Goal: Task Accomplishment & Management: Manage account settings

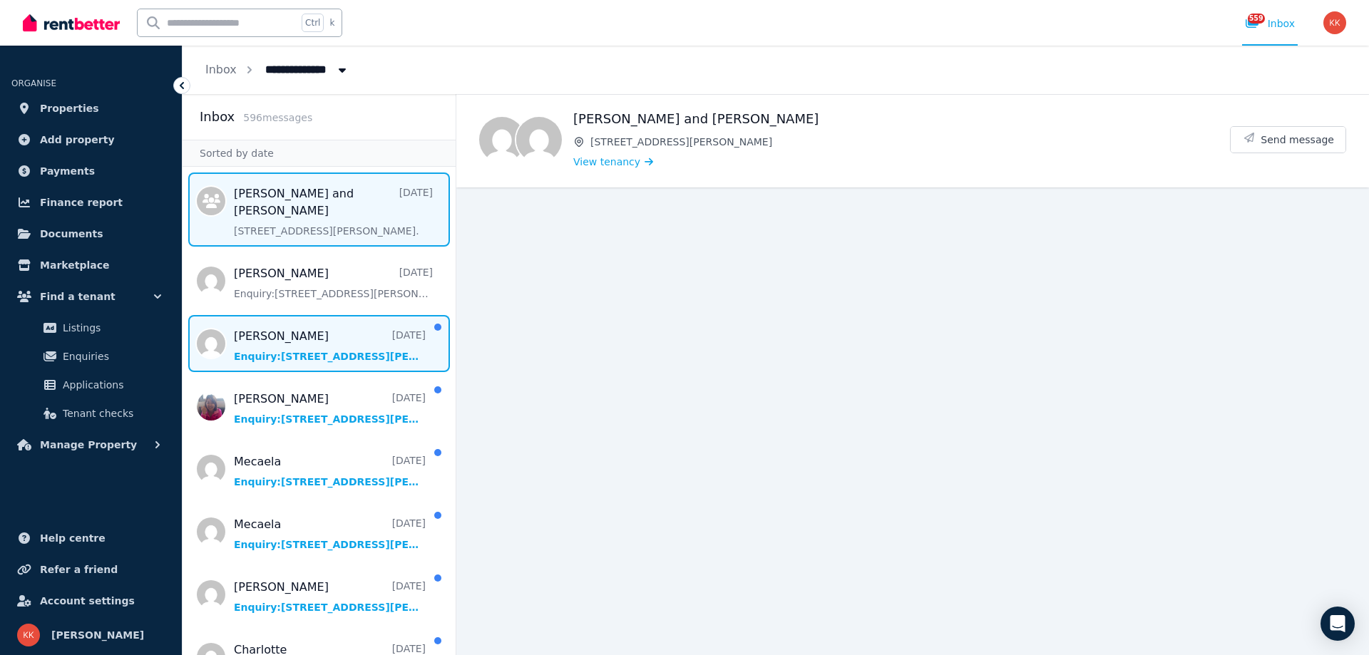
click at [308, 350] on span "Message list" at bounding box center [319, 343] width 273 height 57
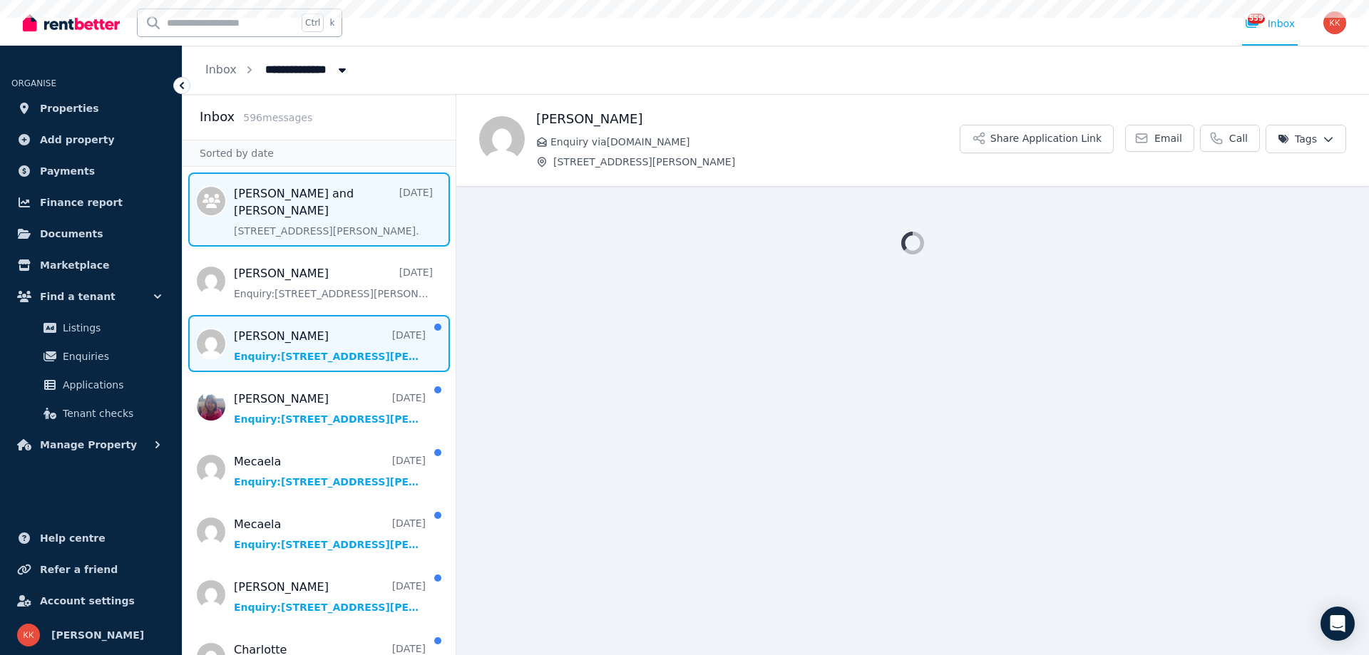
click at [324, 201] on span "Message list" at bounding box center [319, 210] width 273 height 74
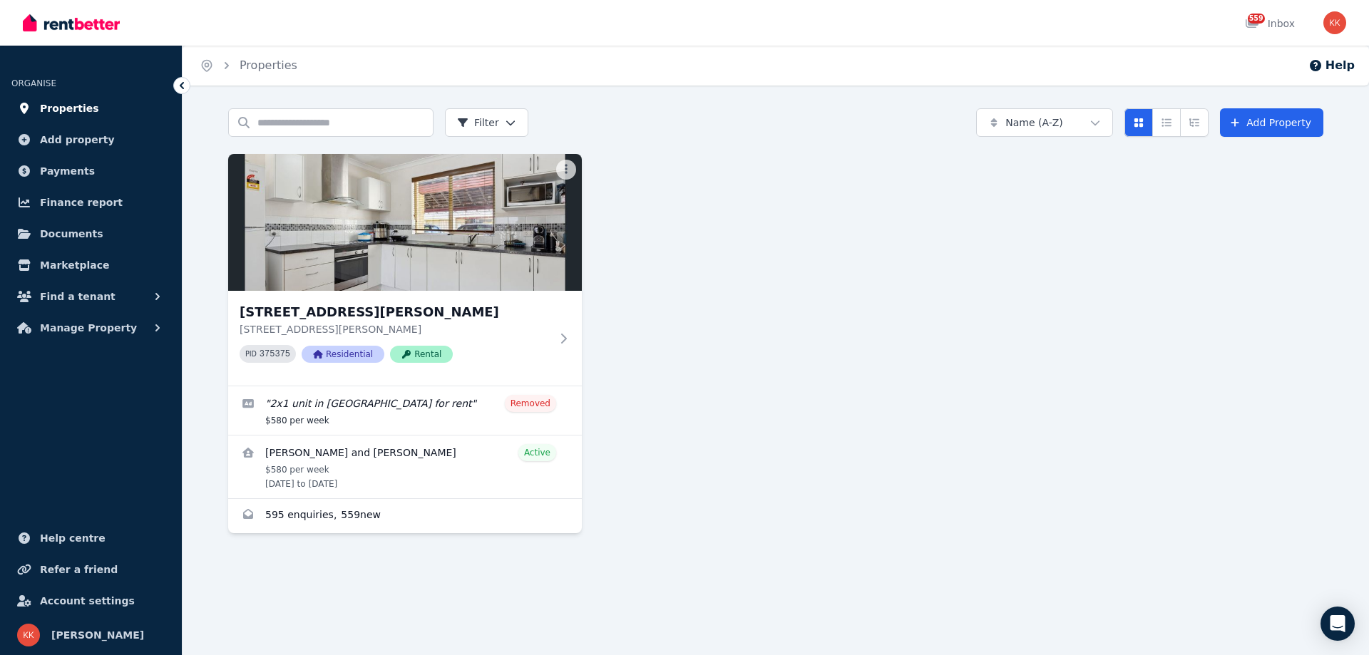
click at [61, 111] on span "Properties" at bounding box center [69, 108] width 59 height 17
click at [36, 116] on link "Properties" at bounding box center [90, 108] width 159 height 29
click at [51, 103] on span "Properties" at bounding box center [69, 108] width 59 height 17
click at [53, 110] on span "Properties" at bounding box center [69, 108] width 59 height 17
click at [72, 16] on img at bounding box center [71, 22] width 97 height 21
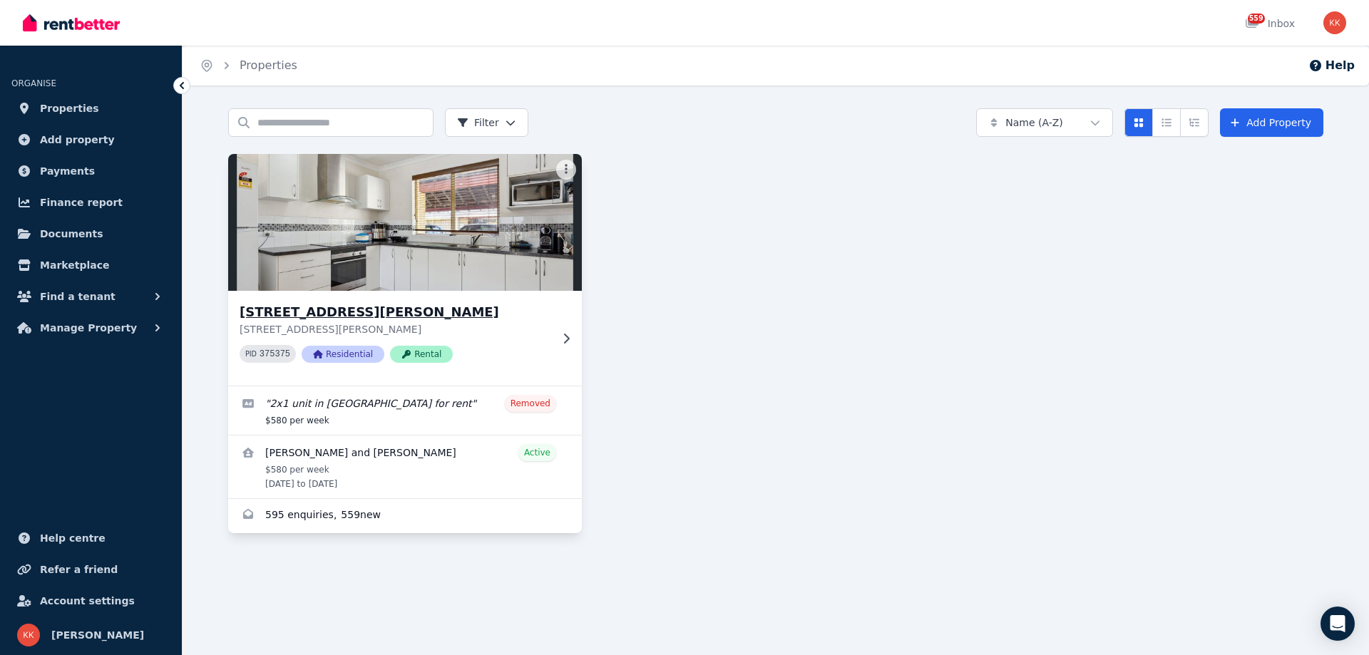
click at [493, 215] on img at bounding box center [405, 222] width 371 height 144
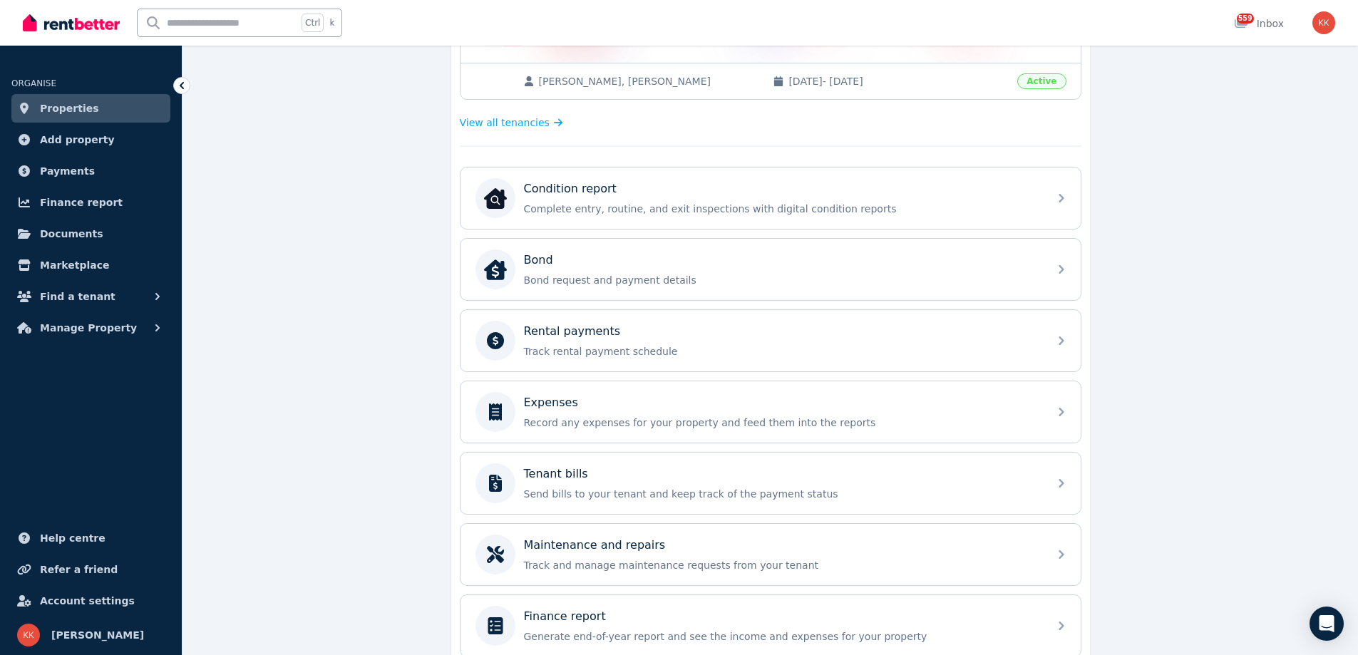
scroll to position [356, 0]
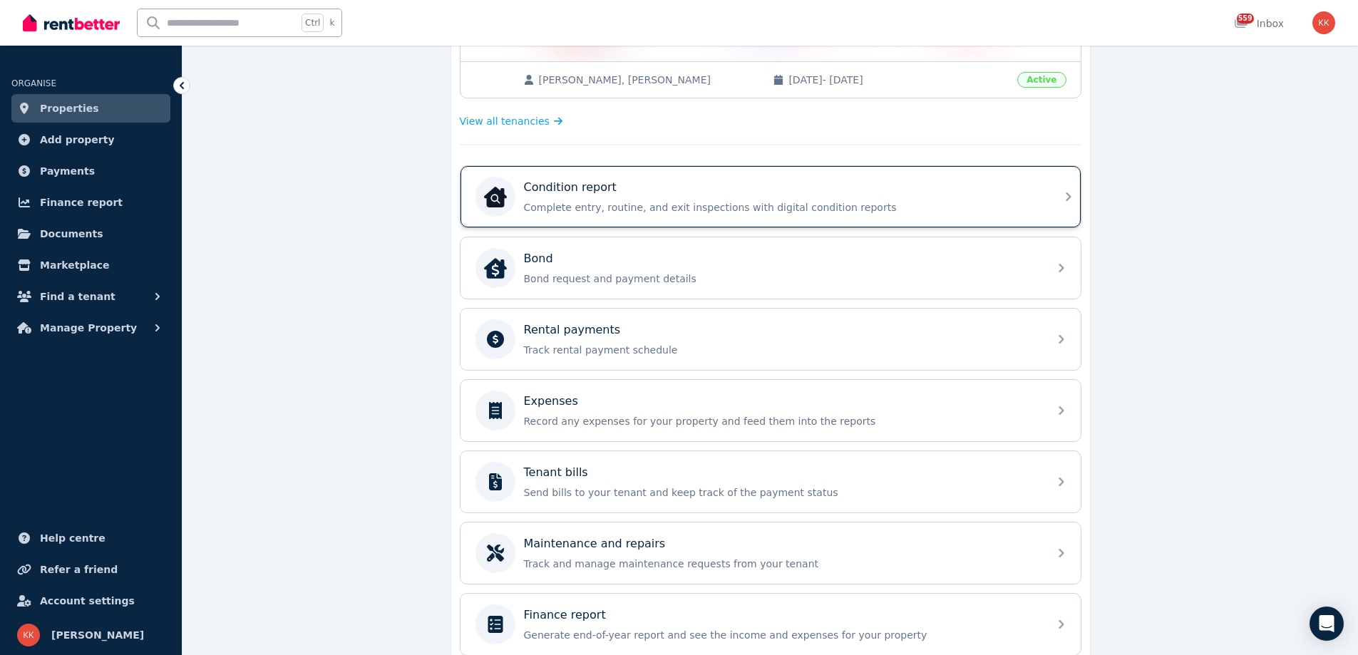
click at [672, 200] on div "Condition report Complete entry, routine, and exit inspections with digital con…" at bounding box center [782, 197] width 516 height 36
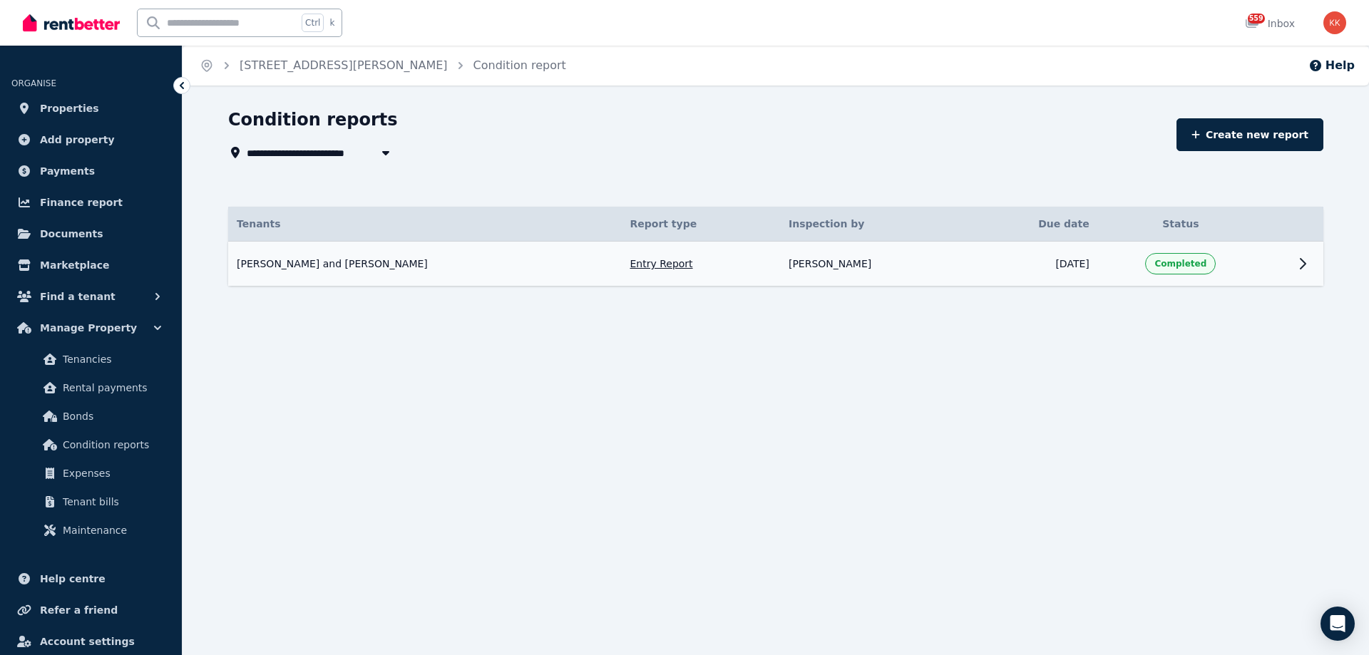
click at [1258, 269] on td "Completed" at bounding box center [1180, 264] width 165 height 45
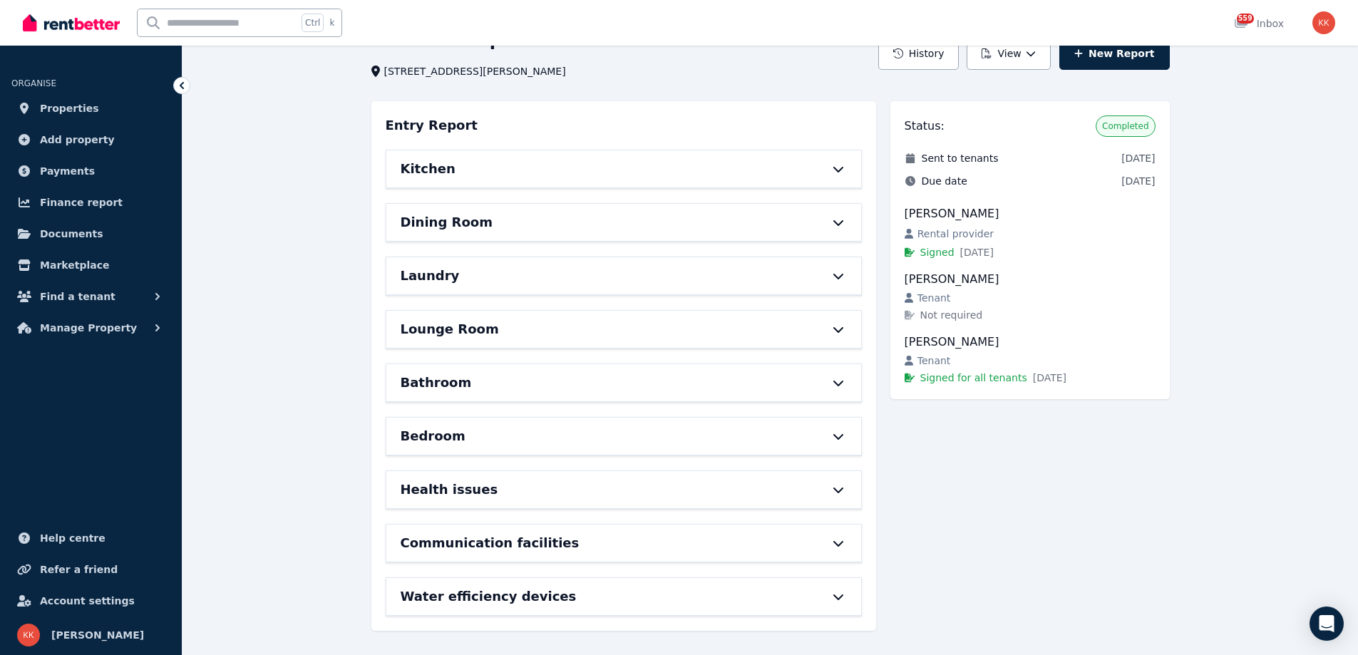
scroll to position [81, 0]
click at [466, 540] on h6 "Communication facilities" at bounding box center [490, 542] width 179 height 20
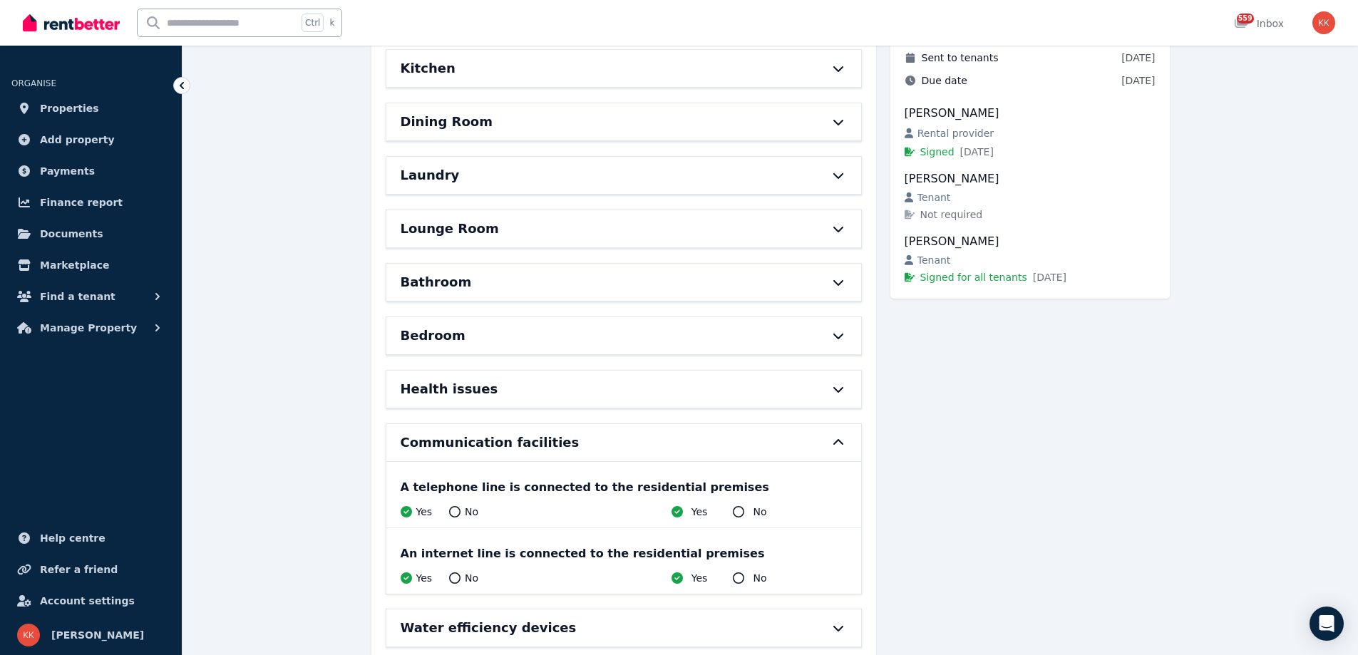
scroll to position [213, 0]
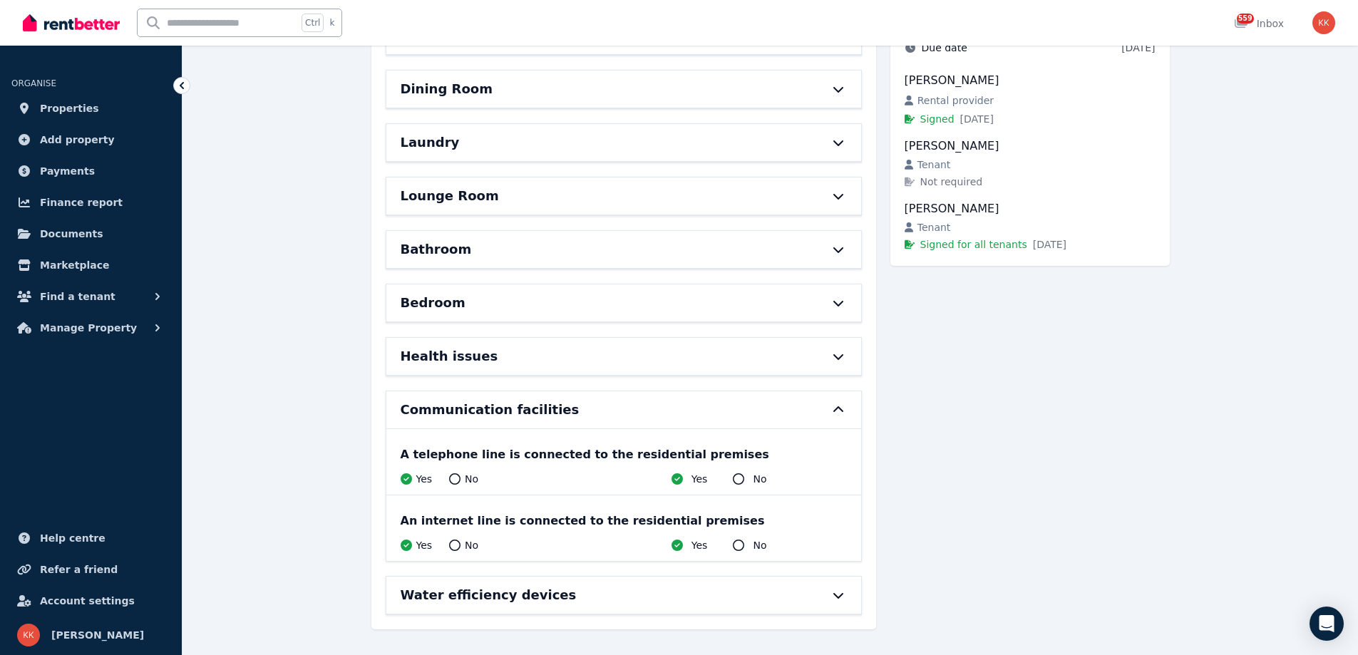
click at [468, 603] on h6 "Water efficiency devices" at bounding box center [489, 595] width 176 height 20
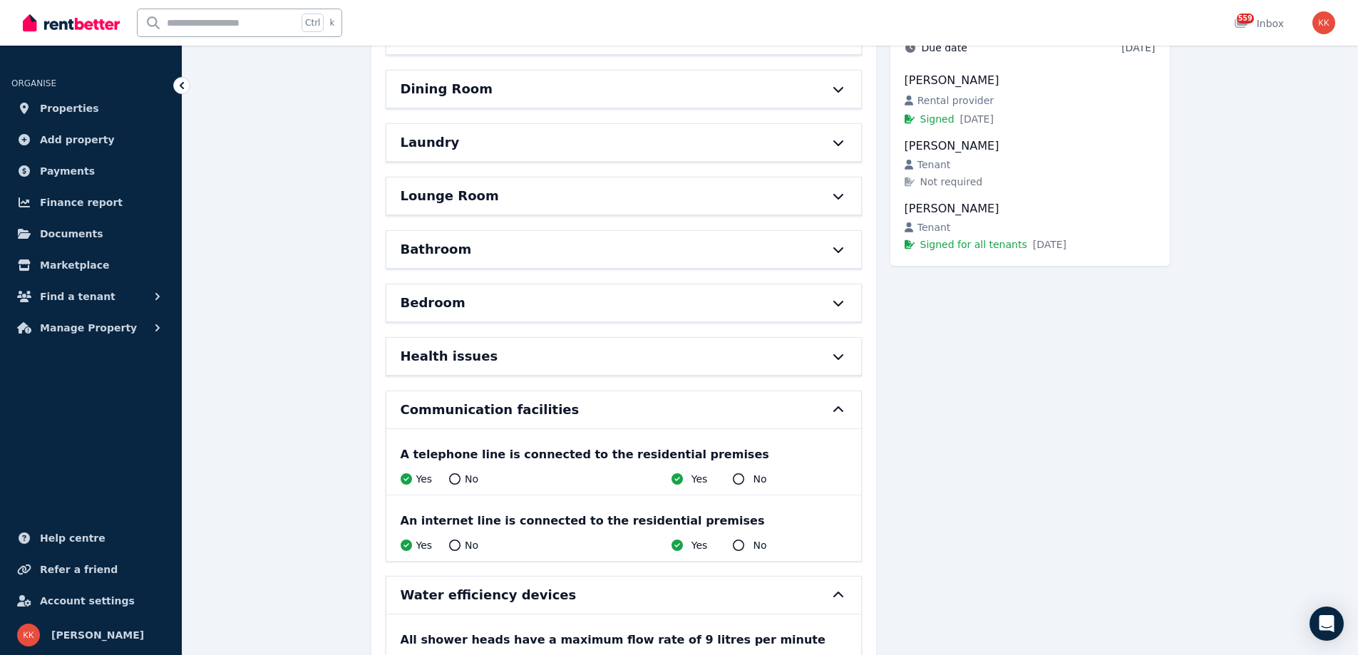
click at [465, 353] on h6 "Health issues" at bounding box center [450, 356] width 98 height 20
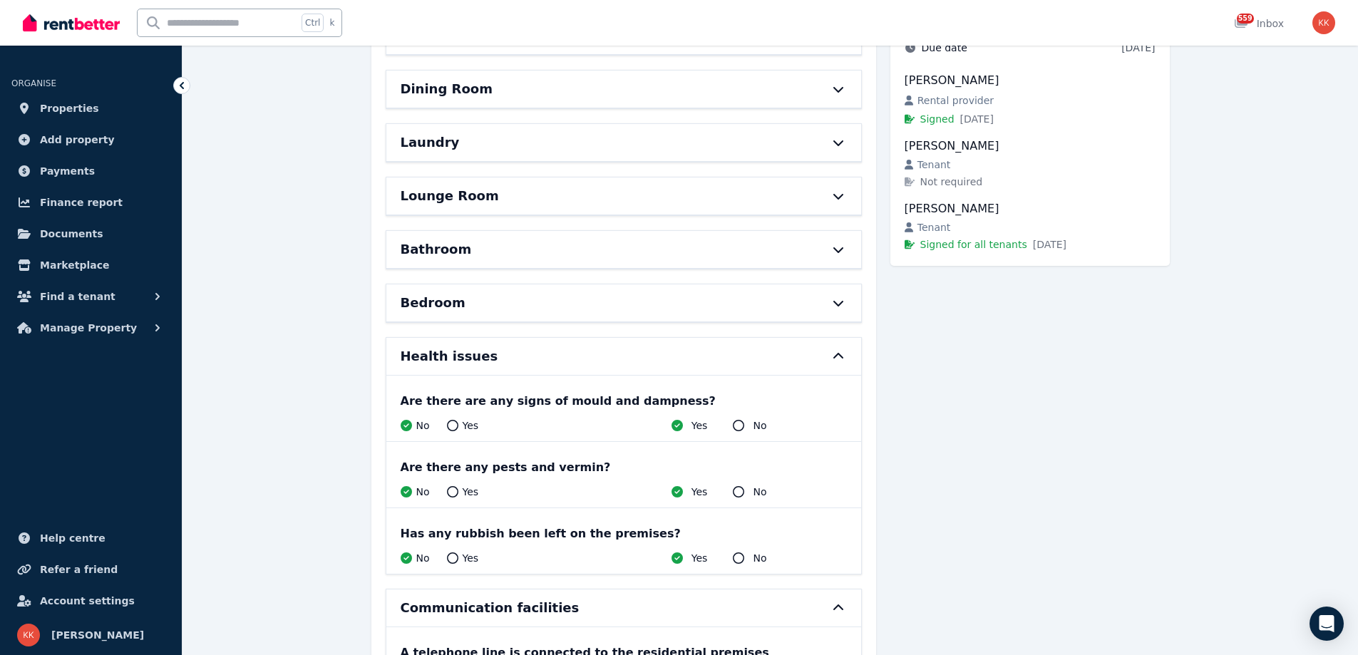
click at [461, 307] on div "Bedroom" at bounding box center [604, 303] width 406 height 20
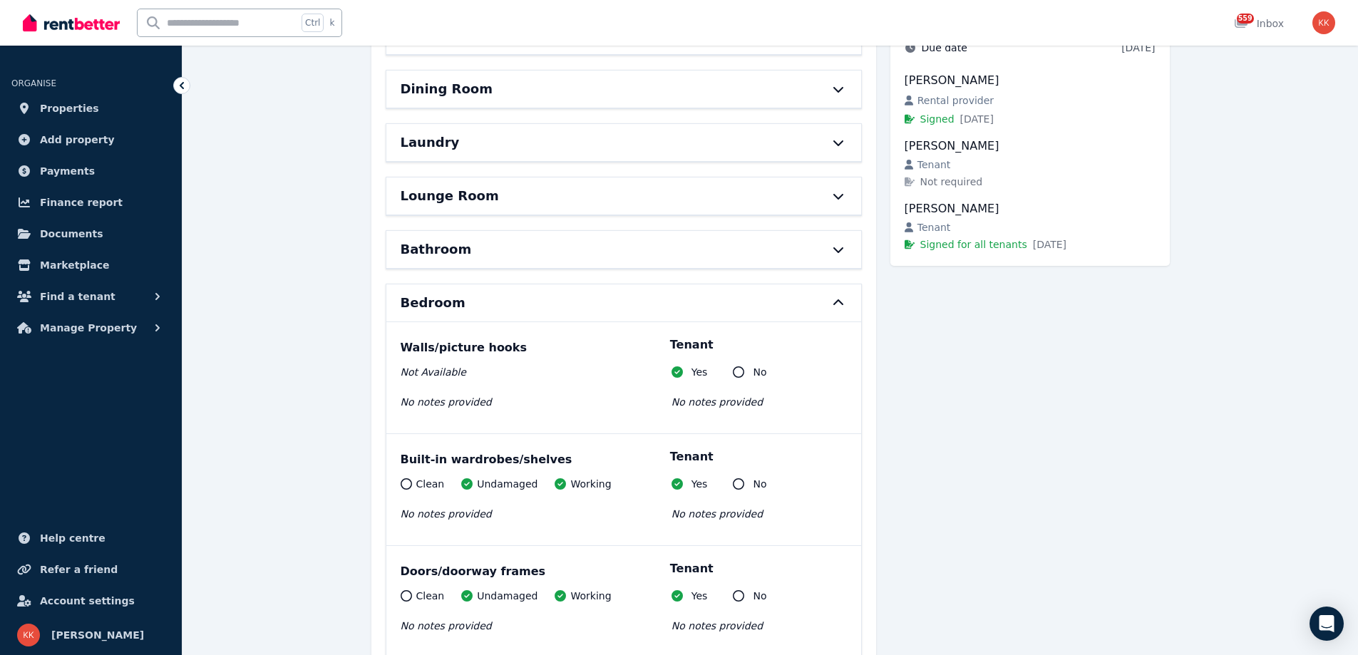
click at [465, 250] on div "Bathroom" at bounding box center [604, 250] width 406 height 20
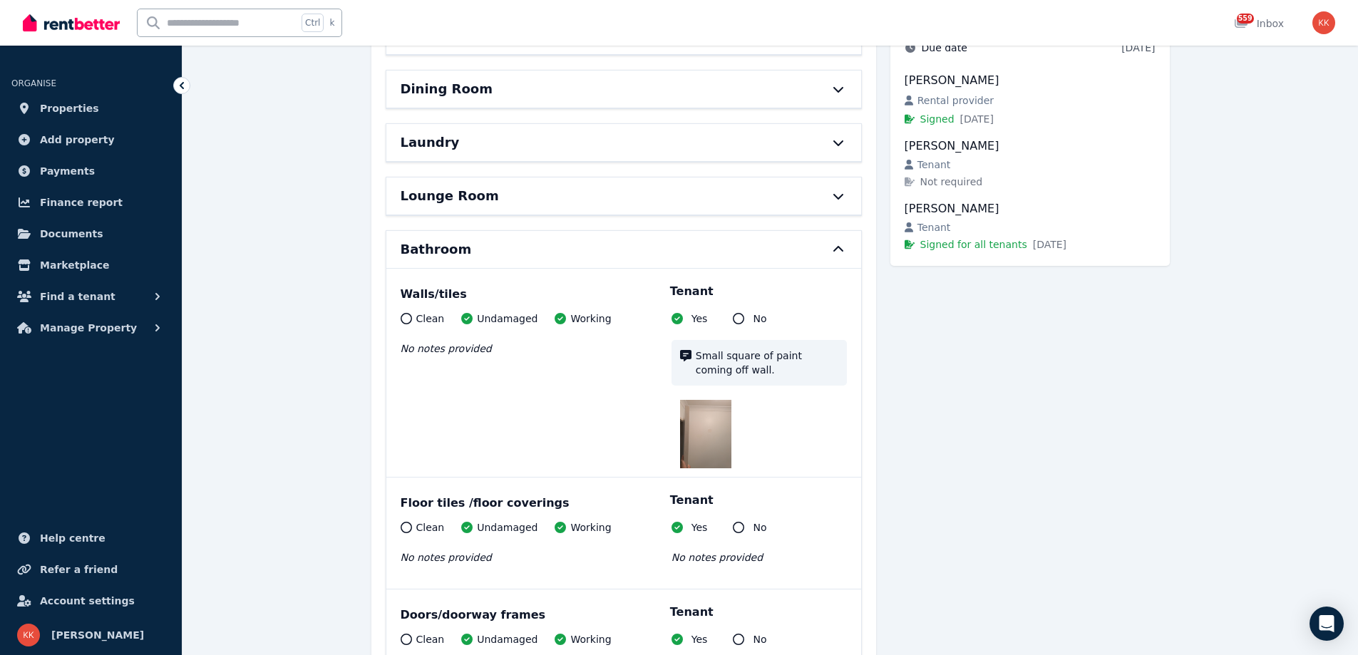
click at [448, 207] on div "Lounge Room" at bounding box center [623, 196] width 475 height 37
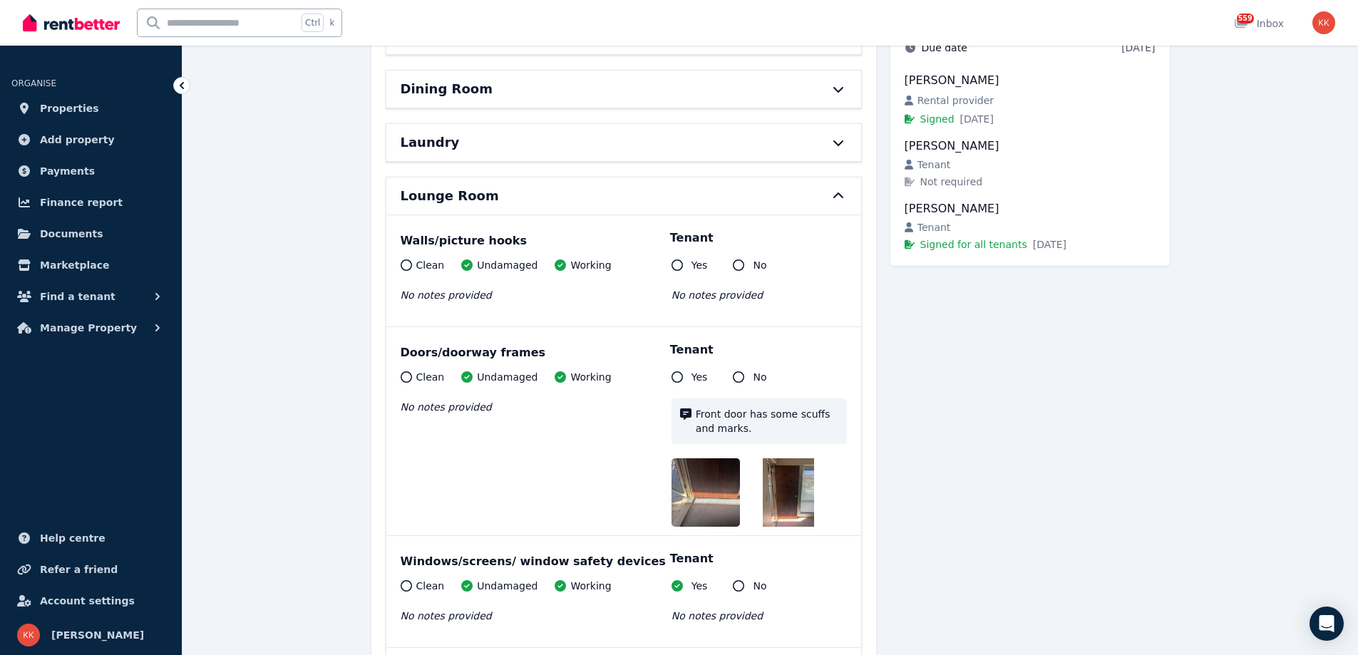
click at [436, 150] on h6 "Laundry" at bounding box center [430, 143] width 59 height 20
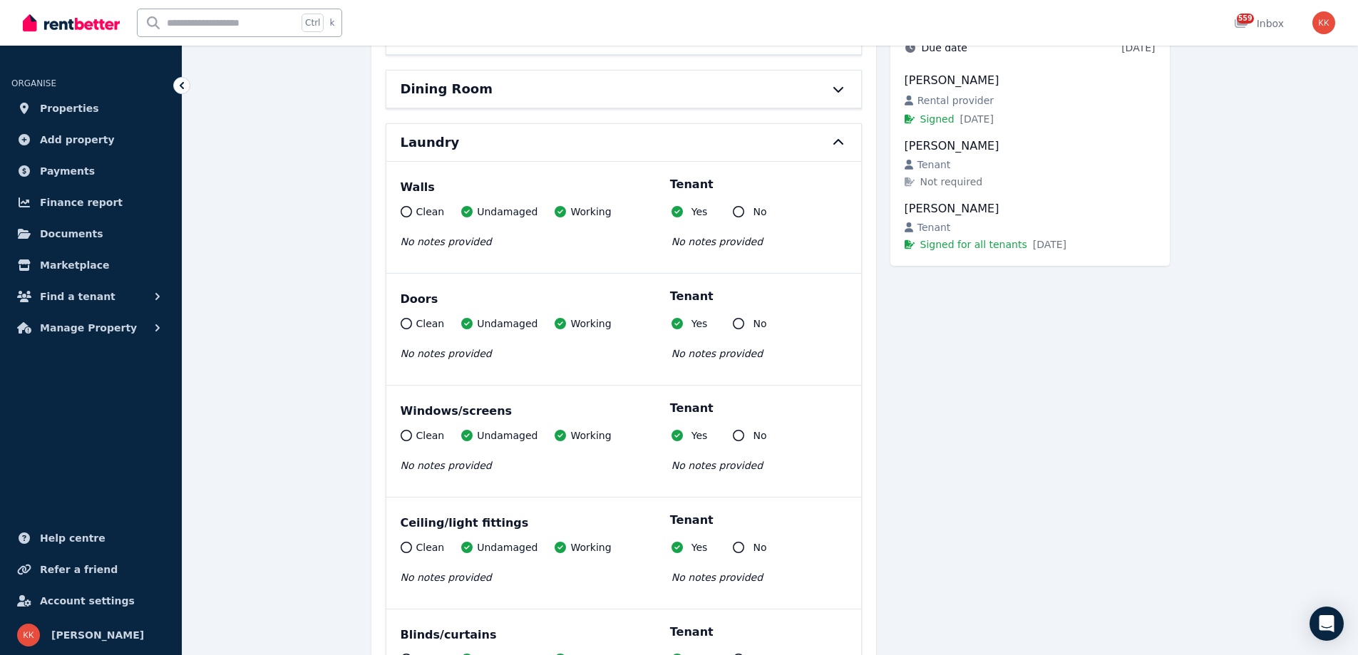
click at [453, 102] on div "Dining Room" at bounding box center [623, 89] width 475 height 37
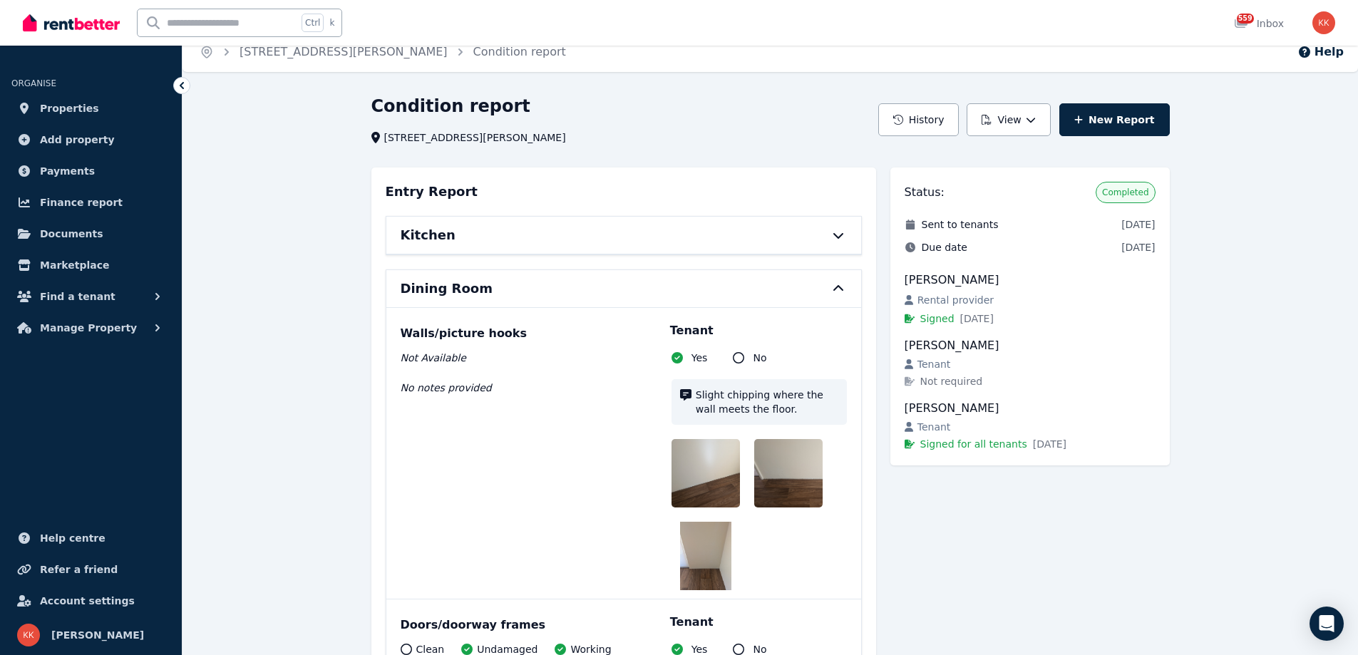
scroll to position [0, 0]
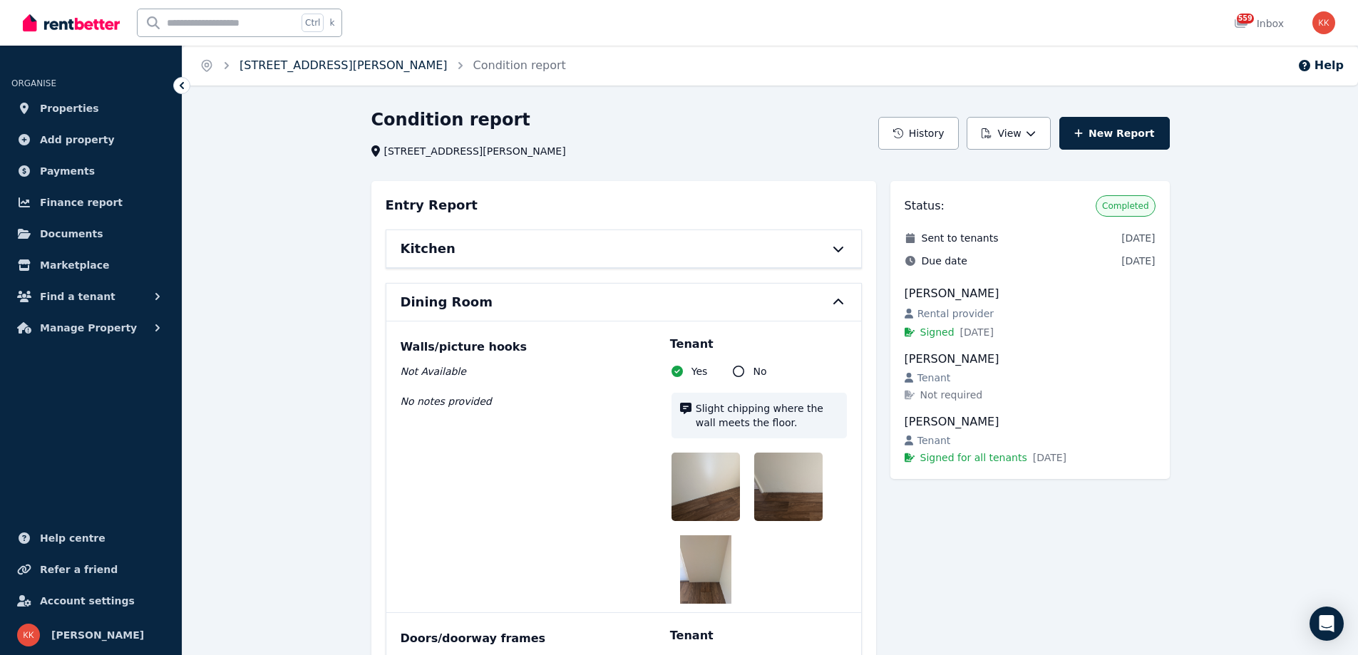
click at [359, 68] on link "[STREET_ADDRESS][PERSON_NAME]" at bounding box center [344, 65] width 208 height 14
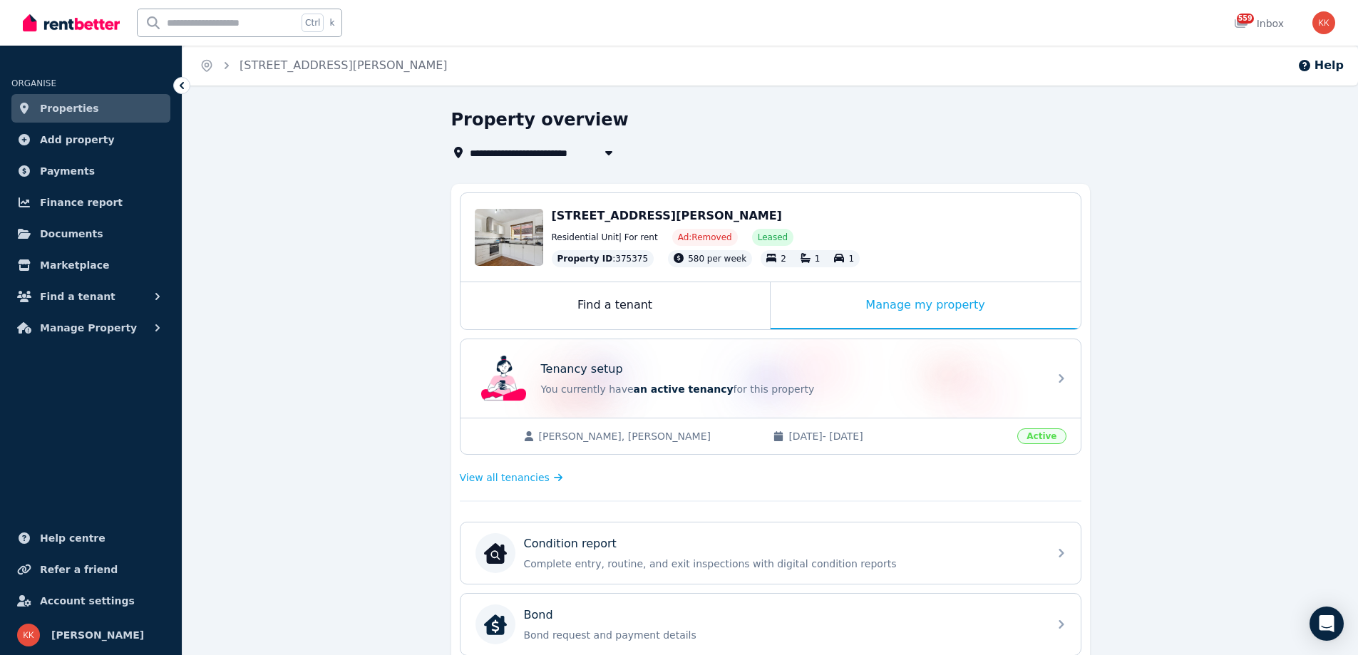
scroll to position [420, 0]
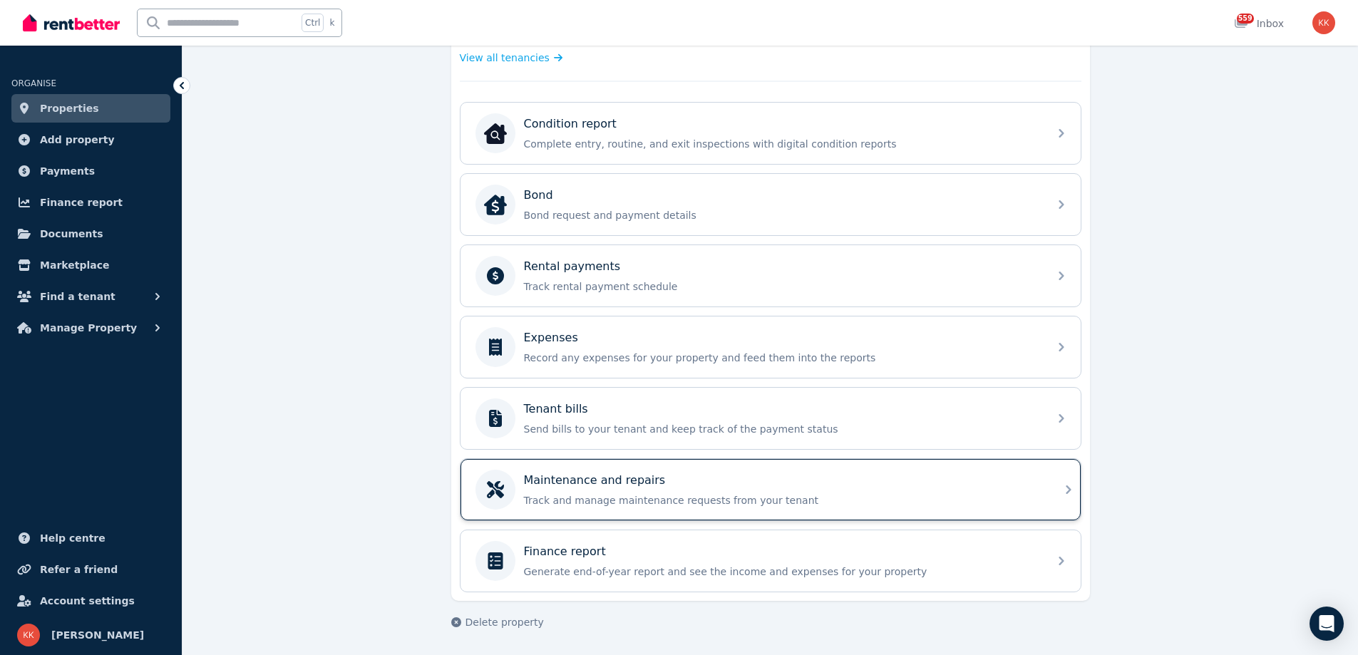
click at [610, 495] on p "Track and manage maintenance requests from your tenant" at bounding box center [782, 500] width 516 height 14
